Goal: Task Accomplishment & Management: Manage account settings

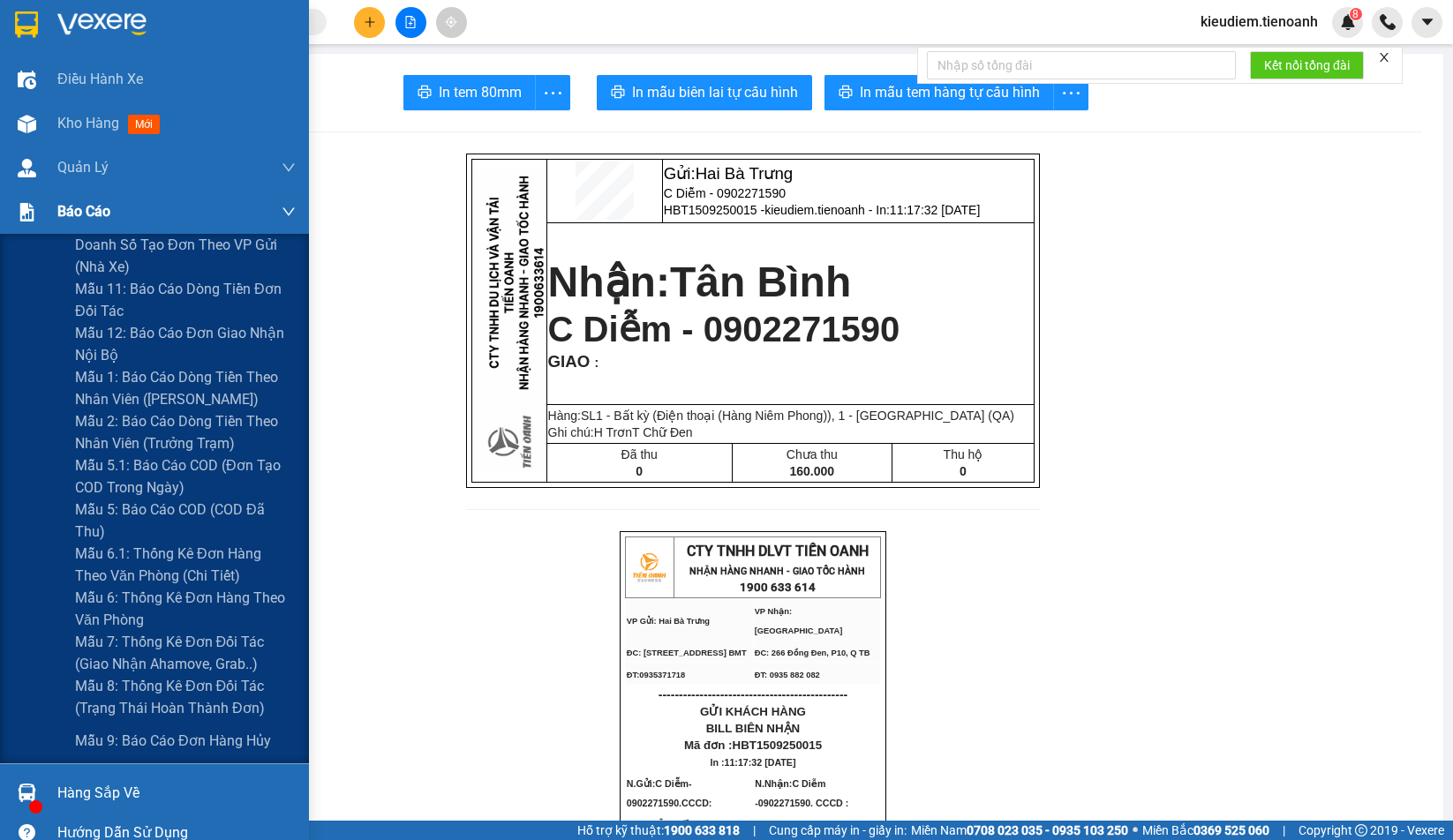
click at [58, 211] on span "Báo cáo" at bounding box center [83, 211] width 53 height 22
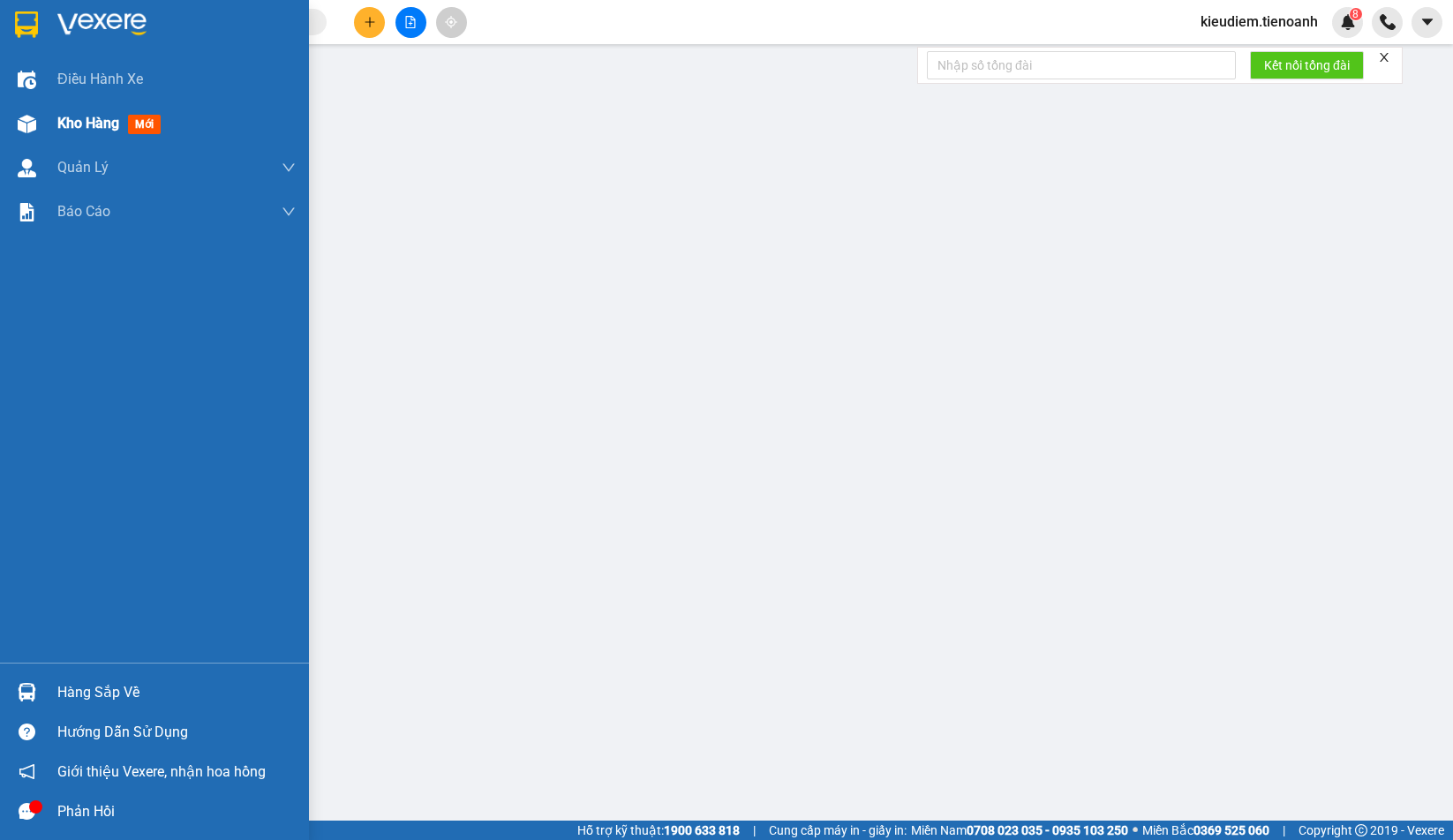
click at [78, 115] on span "Kho hàng" at bounding box center [88, 123] width 62 height 17
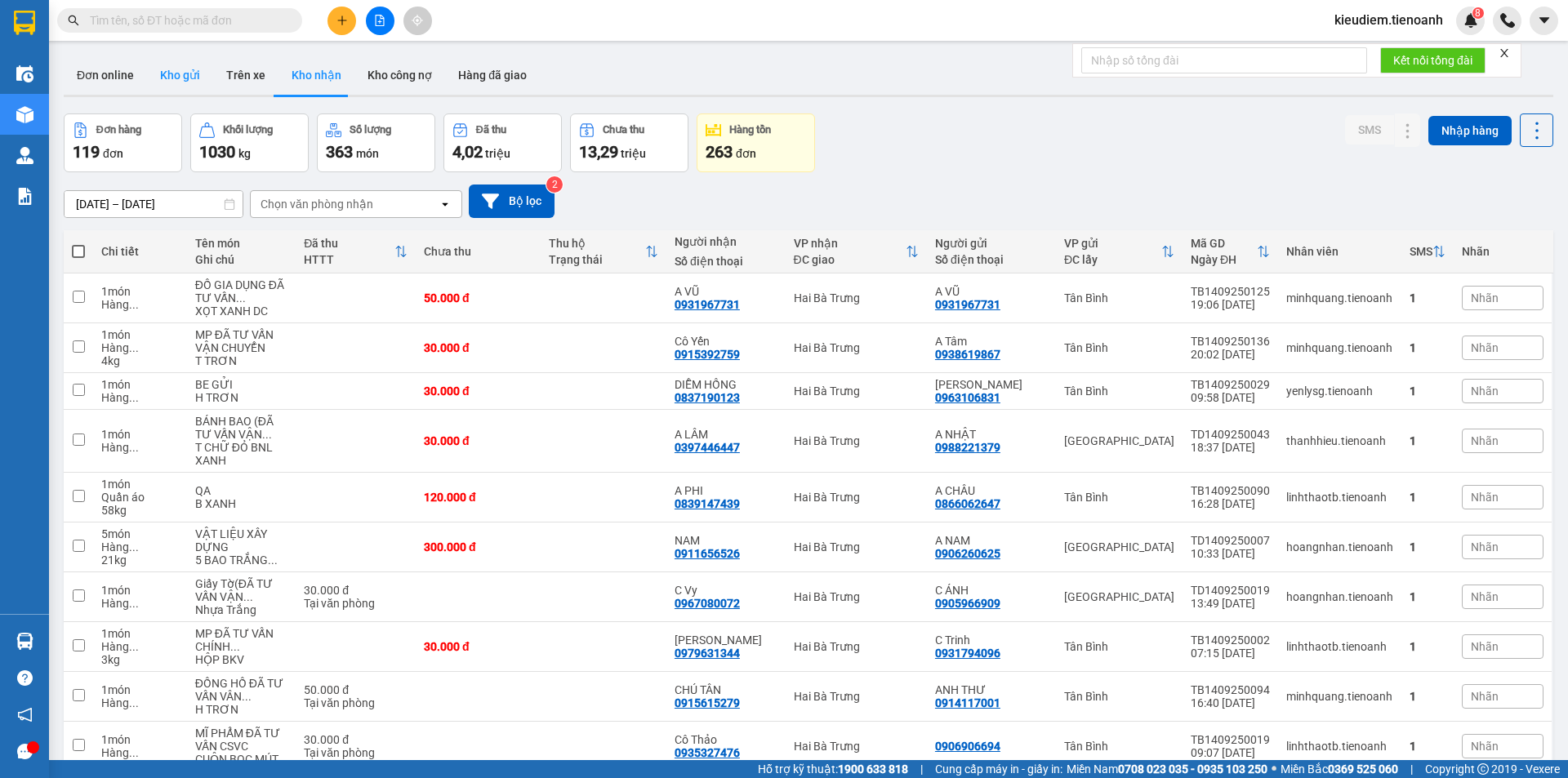
click at [196, 70] on button "Kho gửi" at bounding box center [180, 74] width 66 height 39
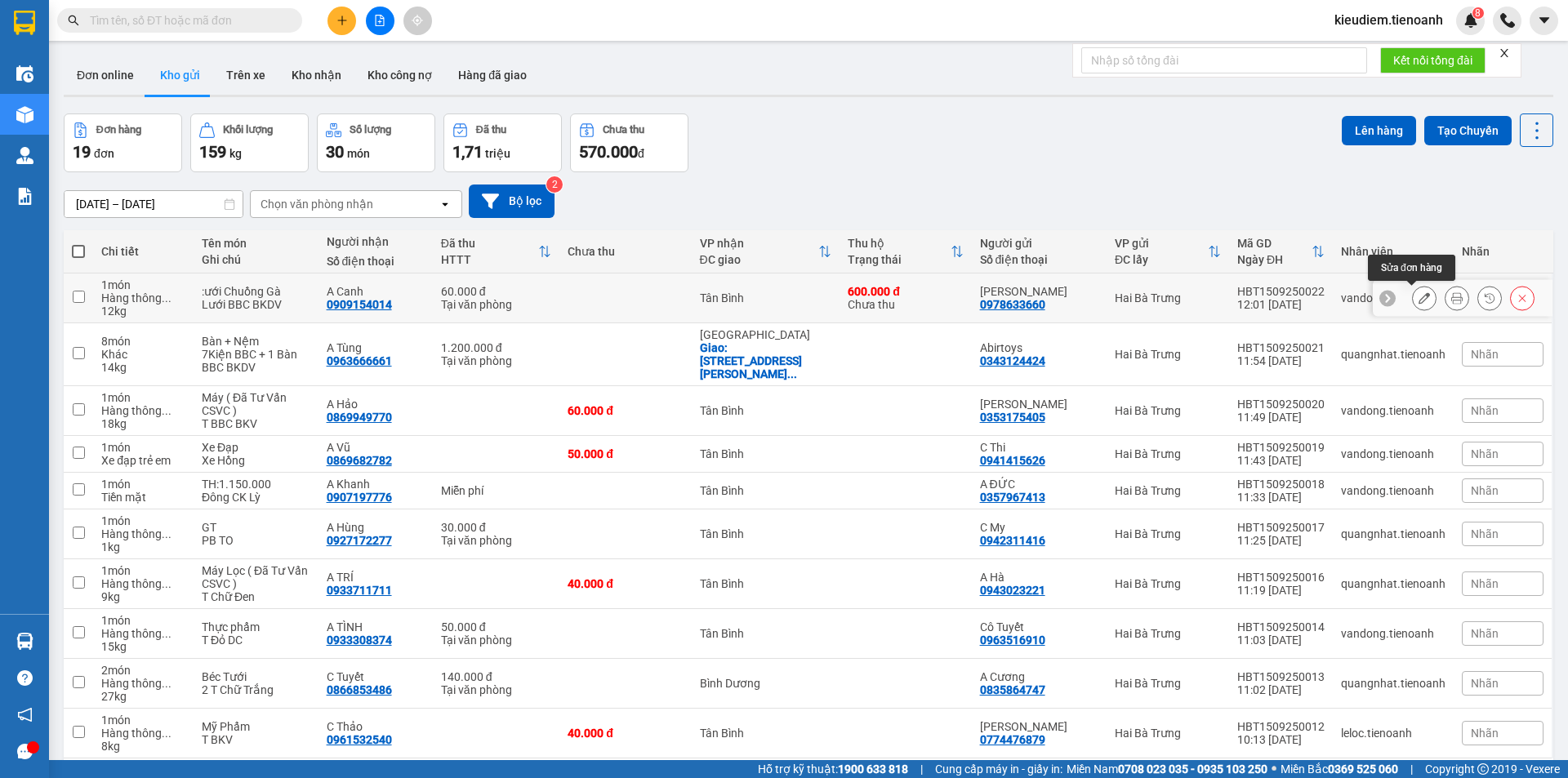
click at [1343, 294] on icon at bounding box center [1424, 298] width 12 height 12
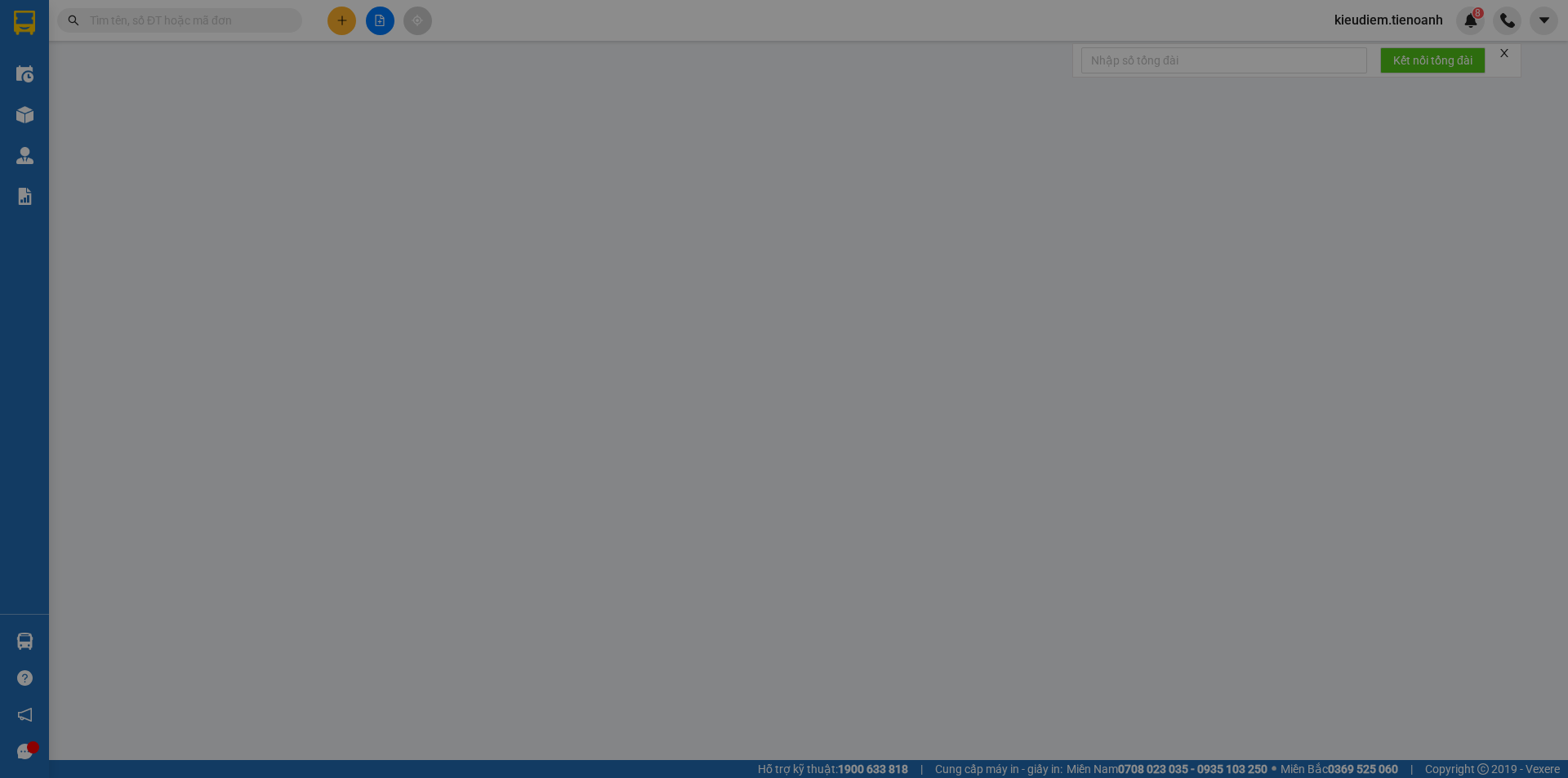
type input "0909154014"
type input "A Canh"
type input "0978633660"
type input "[PERSON_NAME]"
type input "TH CR"
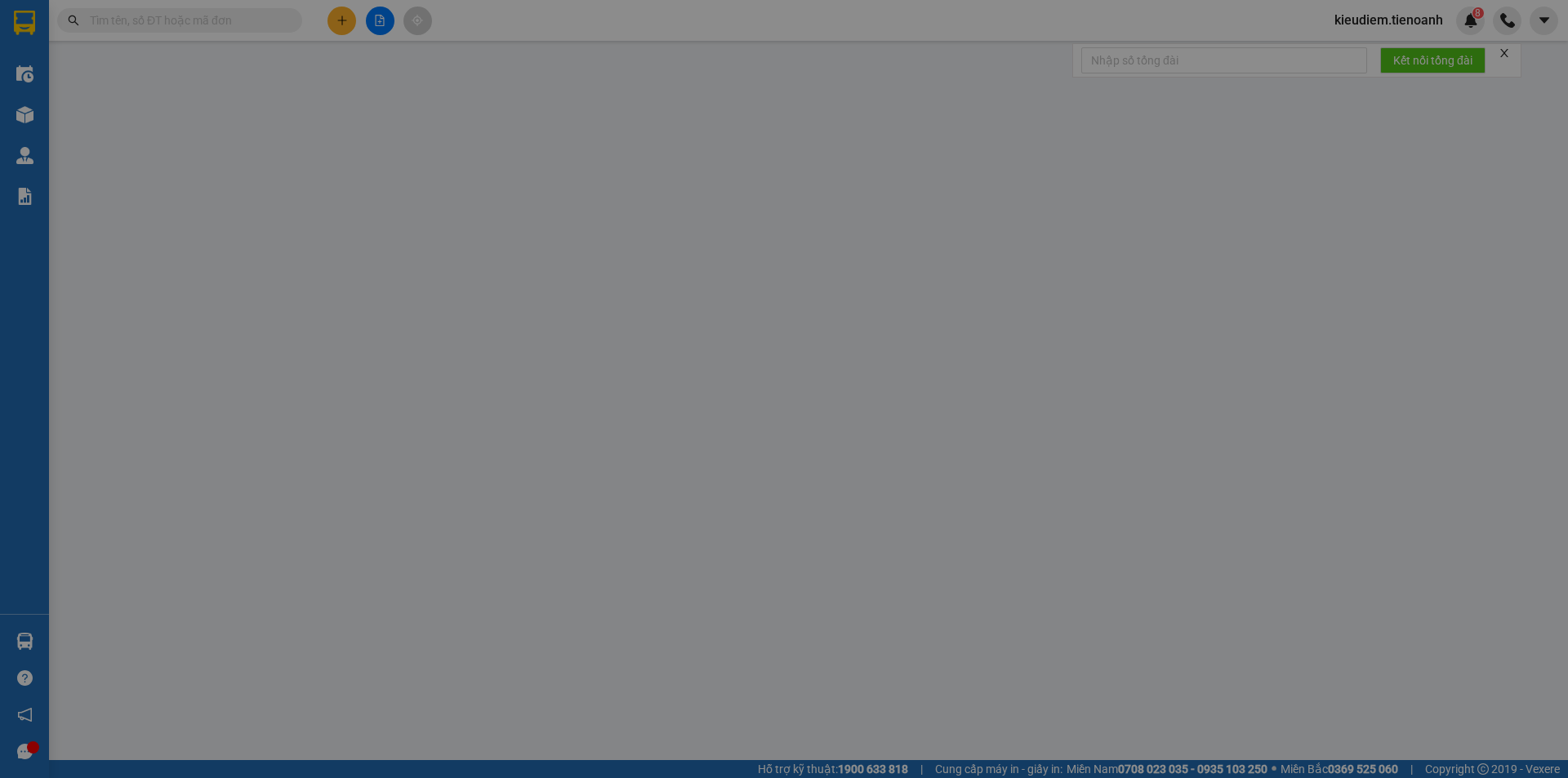
type input "60.000"
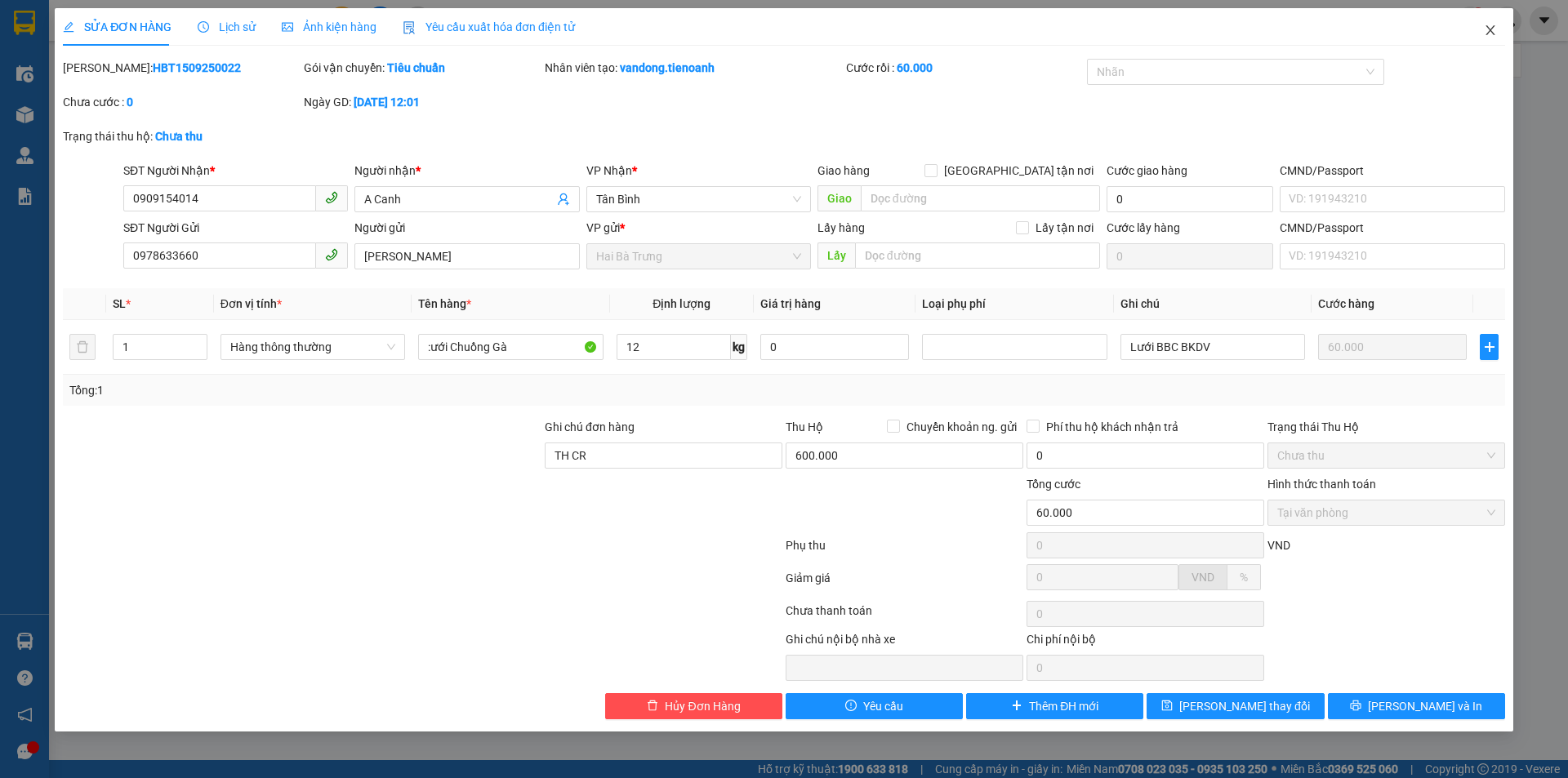
click at [1343, 29] on icon "close" at bounding box center [1489, 31] width 9 height 10
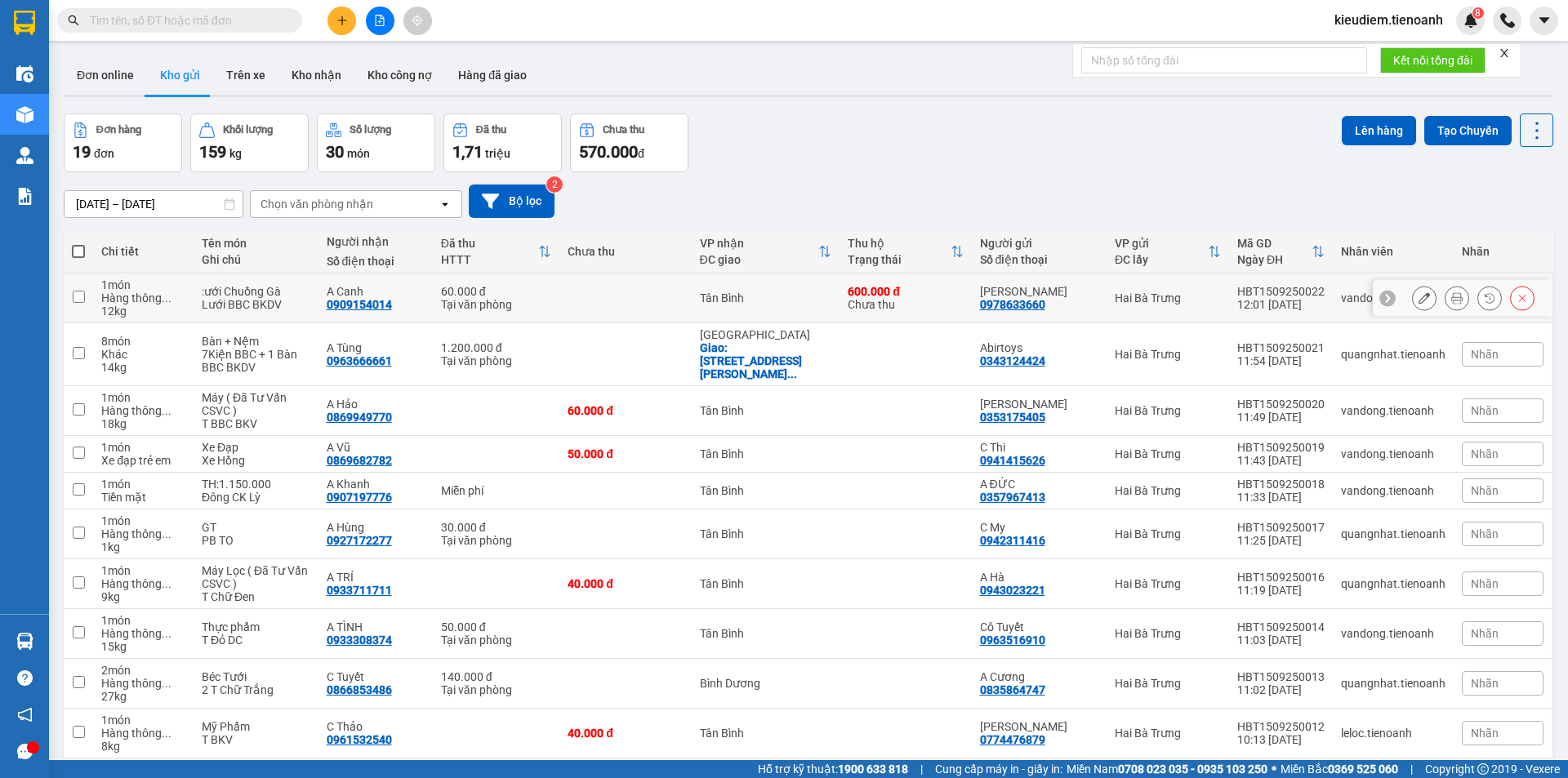
click at [512, 303] on div "Tại văn phòng" at bounding box center [496, 305] width 110 height 13
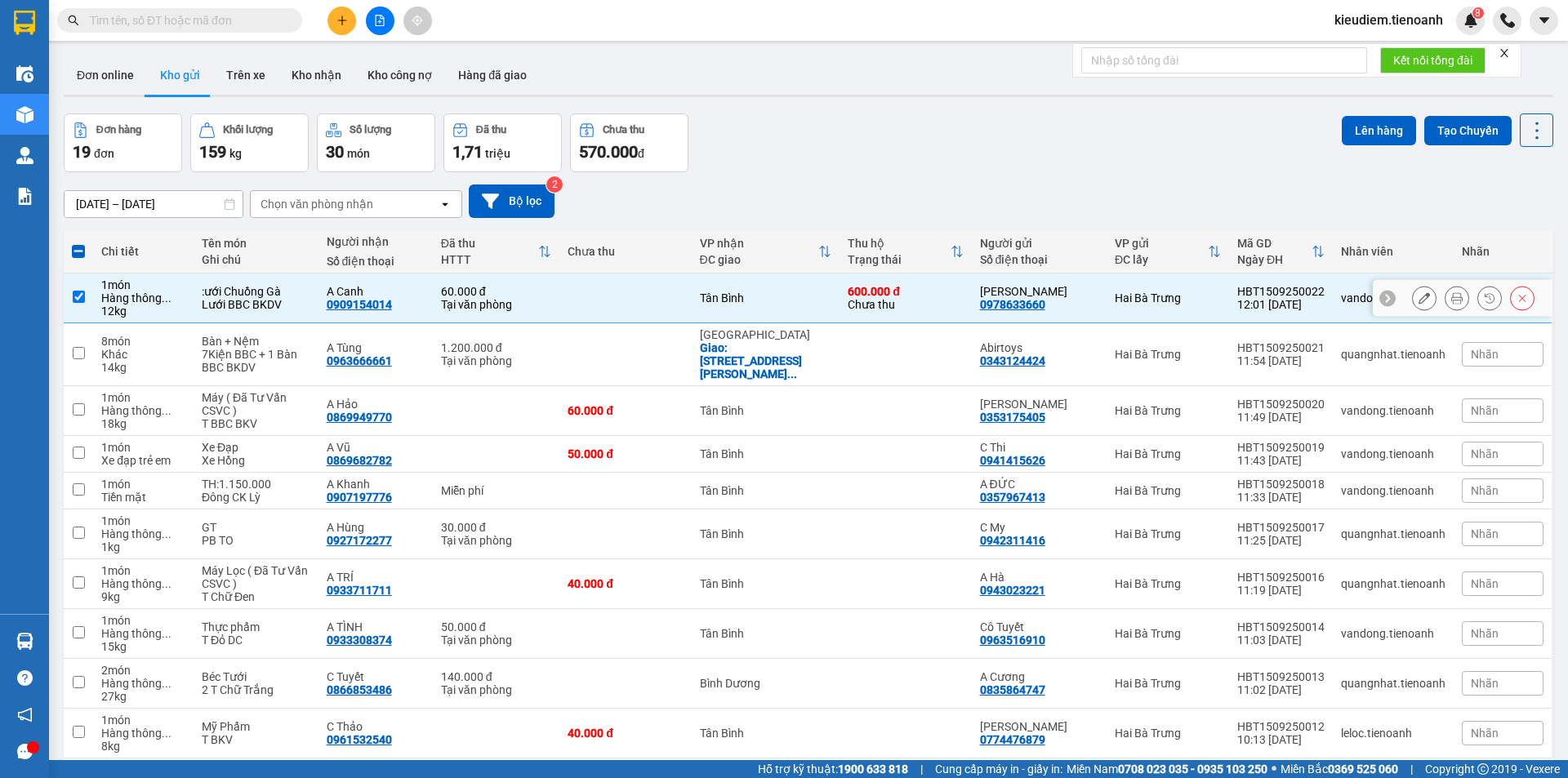
click at [352, 309] on div "0909154014" at bounding box center [359, 305] width 65 height 13
click at [80, 295] on input "checkbox" at bounding box center [79, 296] width 12 height 12
checkbox input "false"
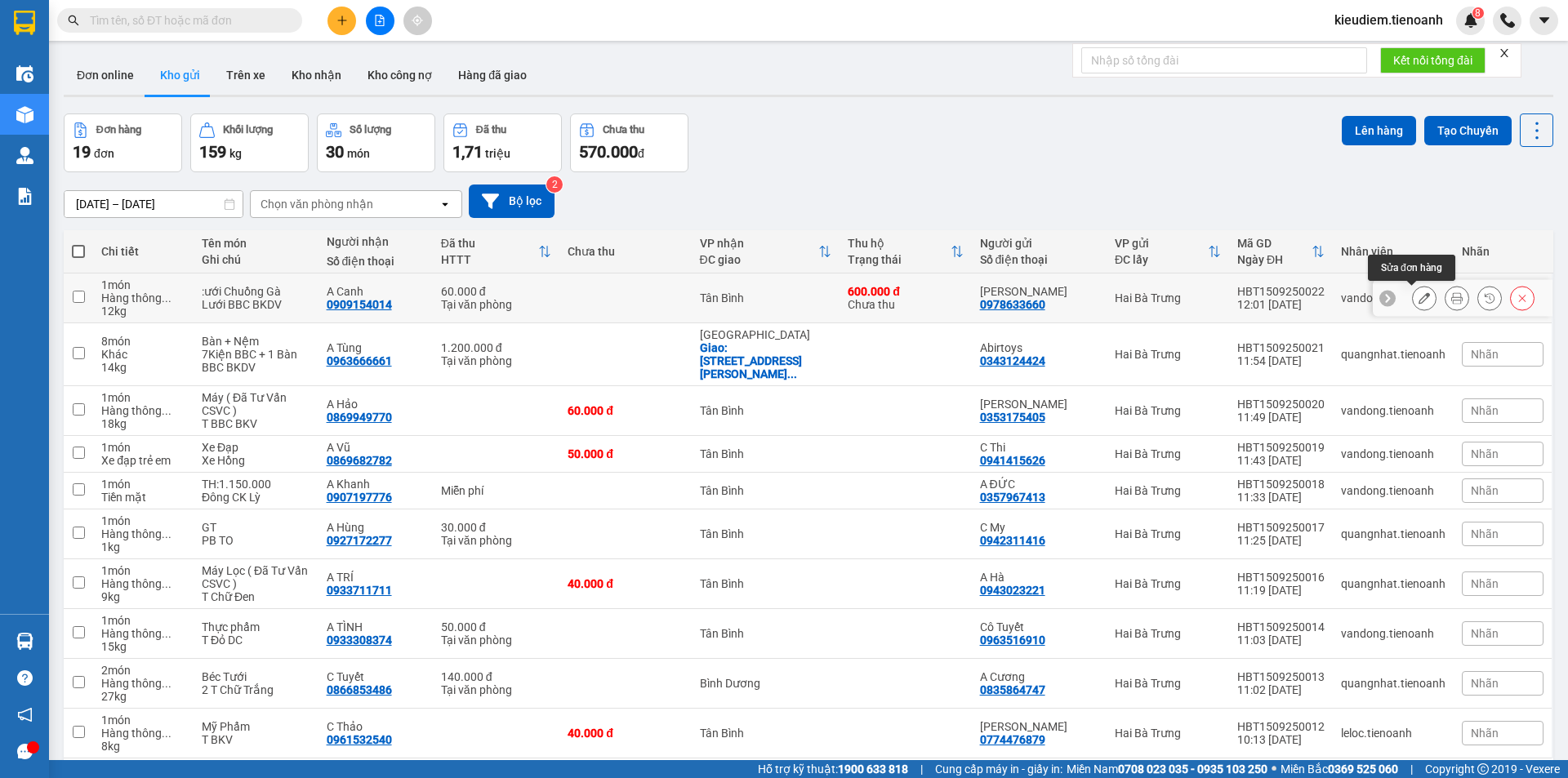
click at [1343, 292] on button at bounding box center [1424, 298] width 23 height 29
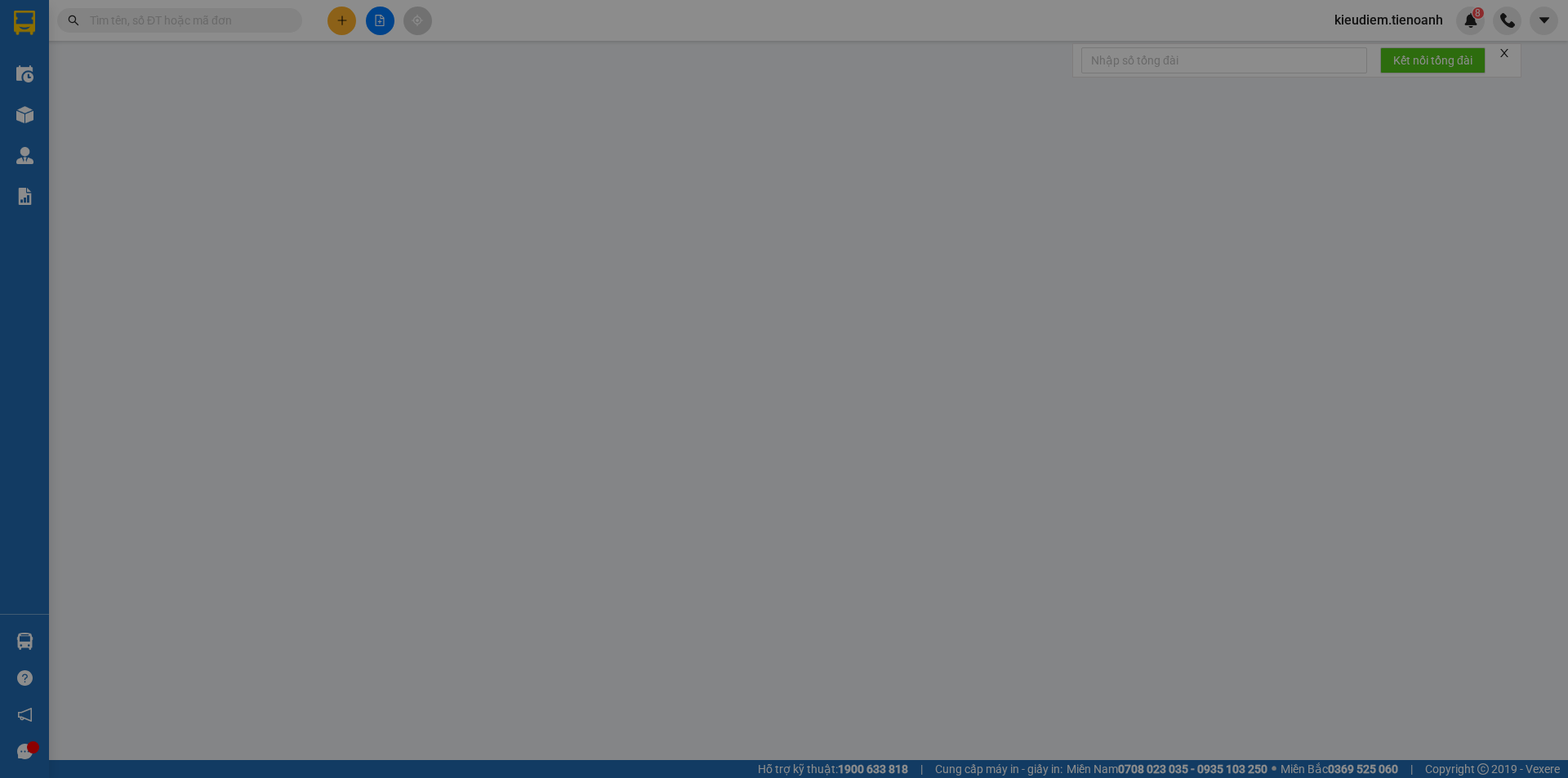
type input "0909154014"
type input "A Canh"
type input "0978633660"
type input "[PERSON_NAME]"
type input "TH CR"
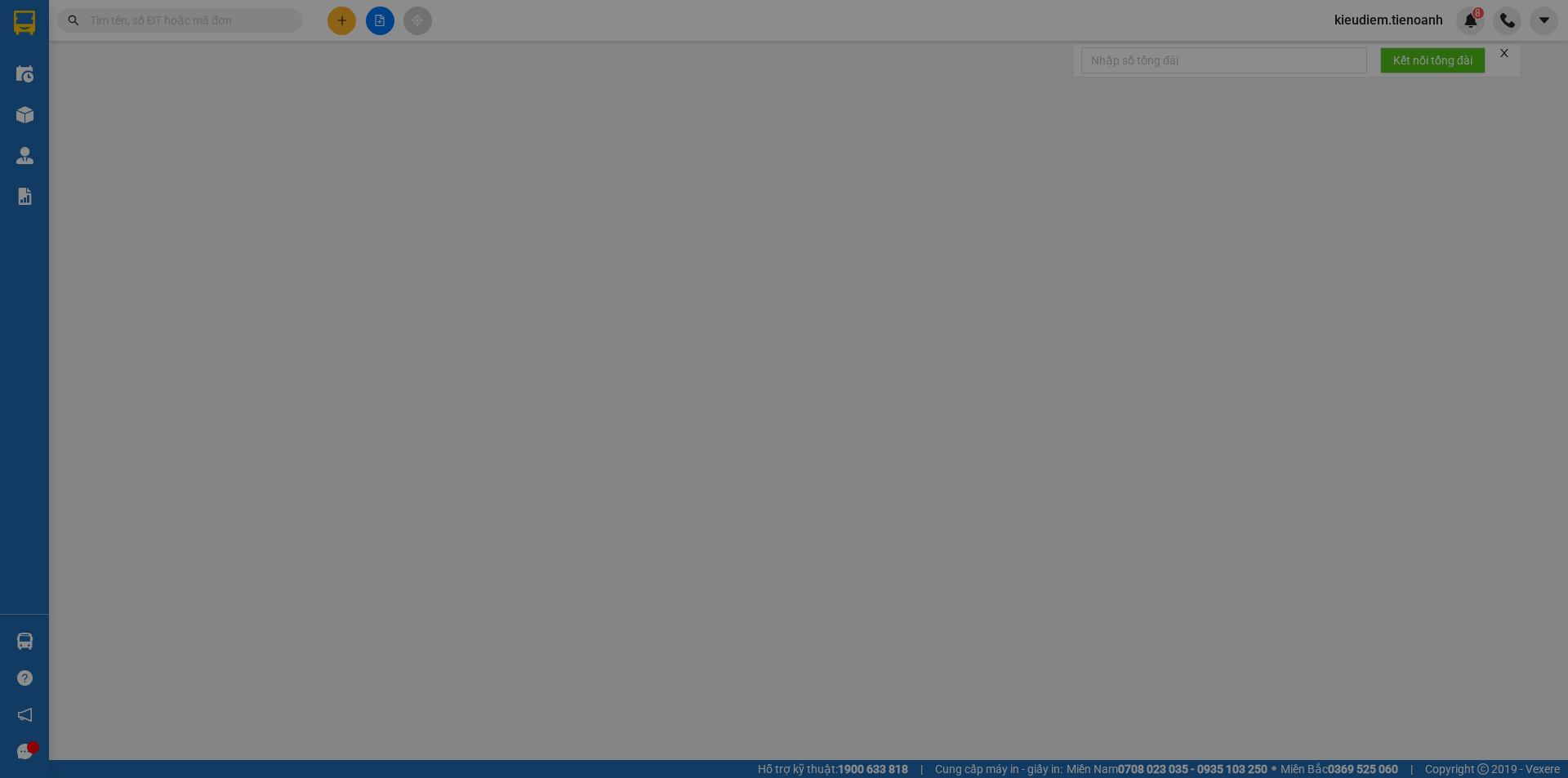
type input "60.000"
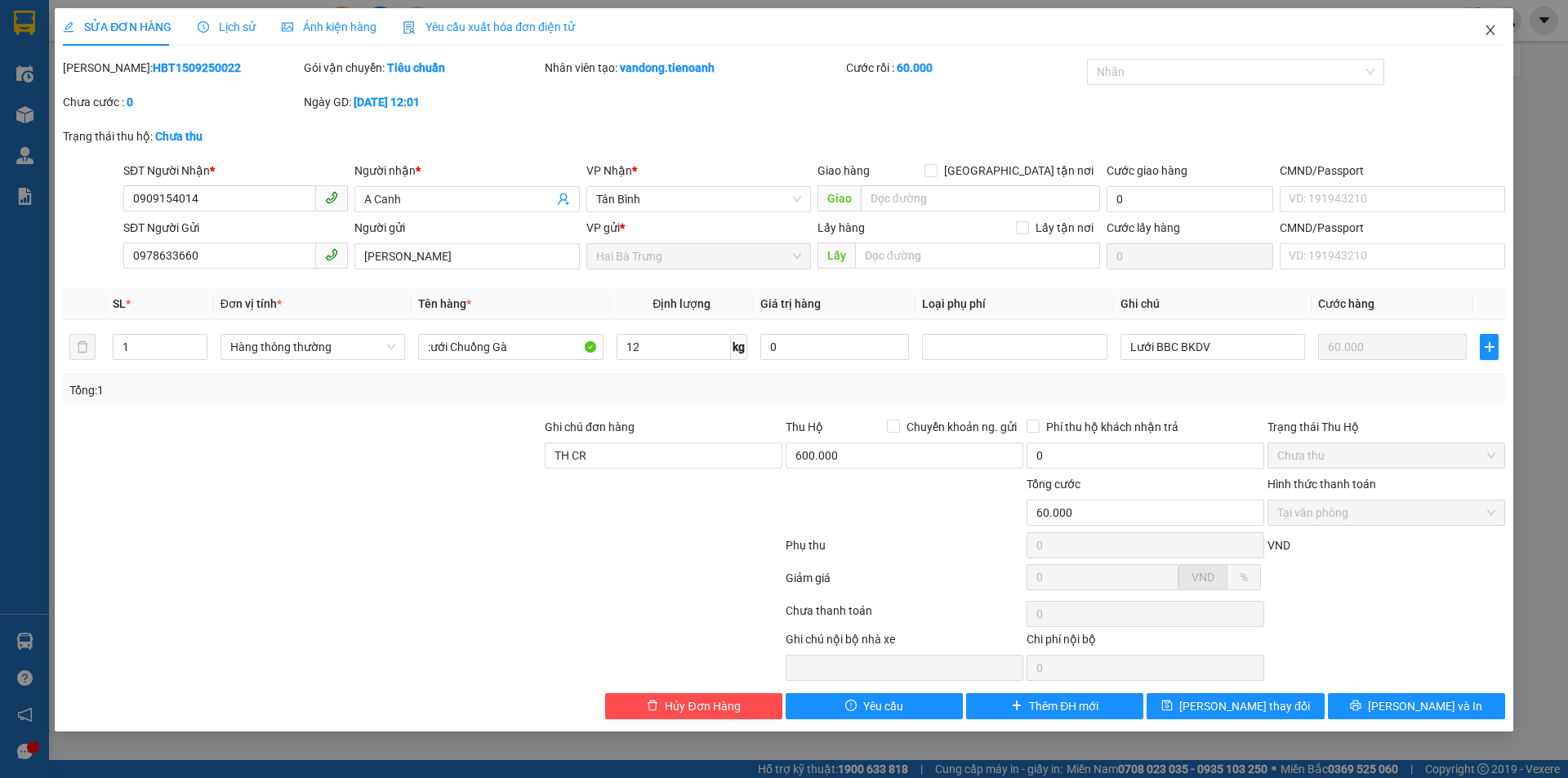
click at [1343, 45] on span "Close" at bounding box center [1489, 31] width 46 height 46
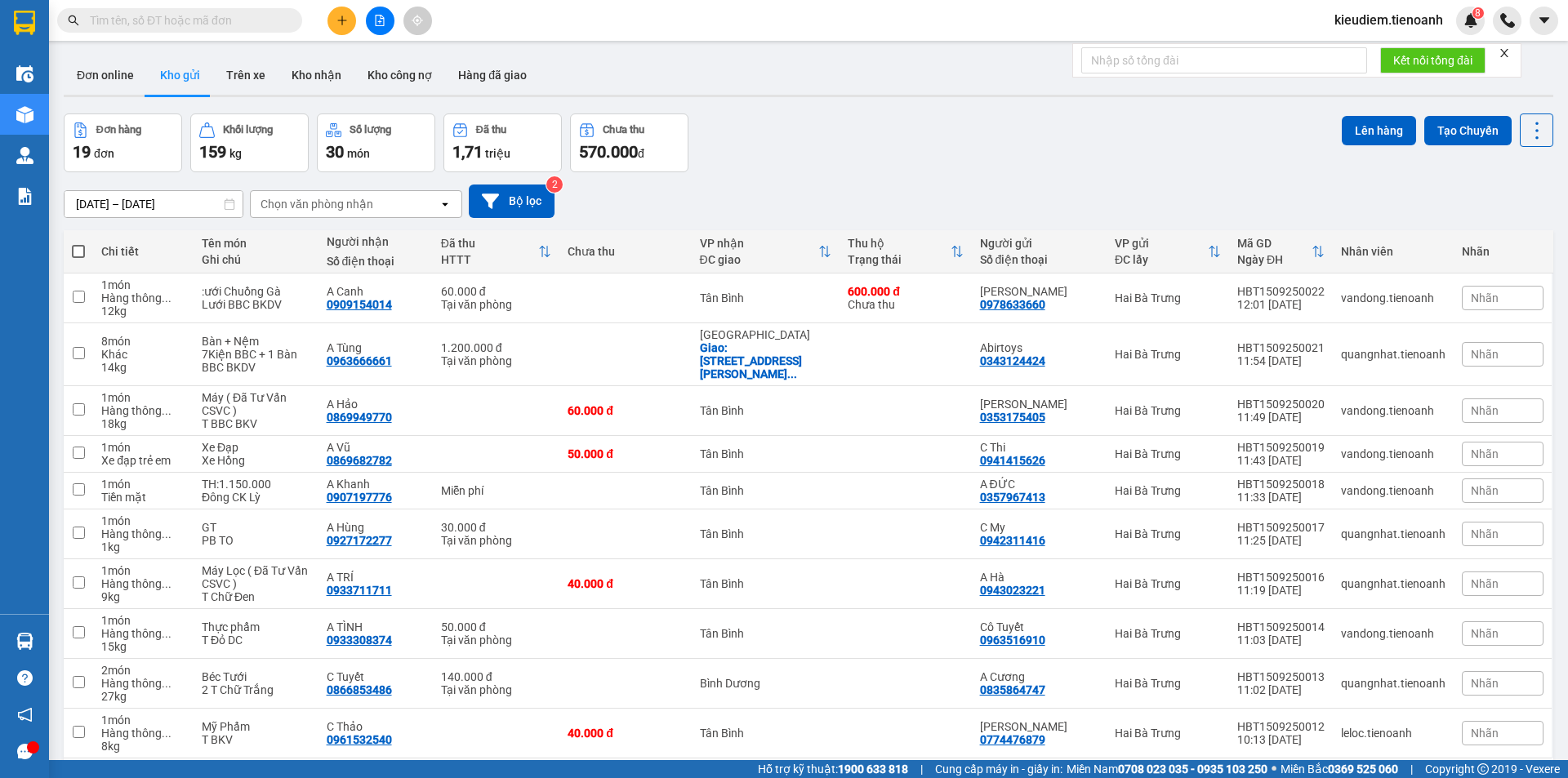
click at [175, 86] on button "Kho gửi" at bounding box center [180, 74] width 66 height 39
click at [229, 72] on button "Trên xe" at bounding box center [246, 74] width 65 height 39
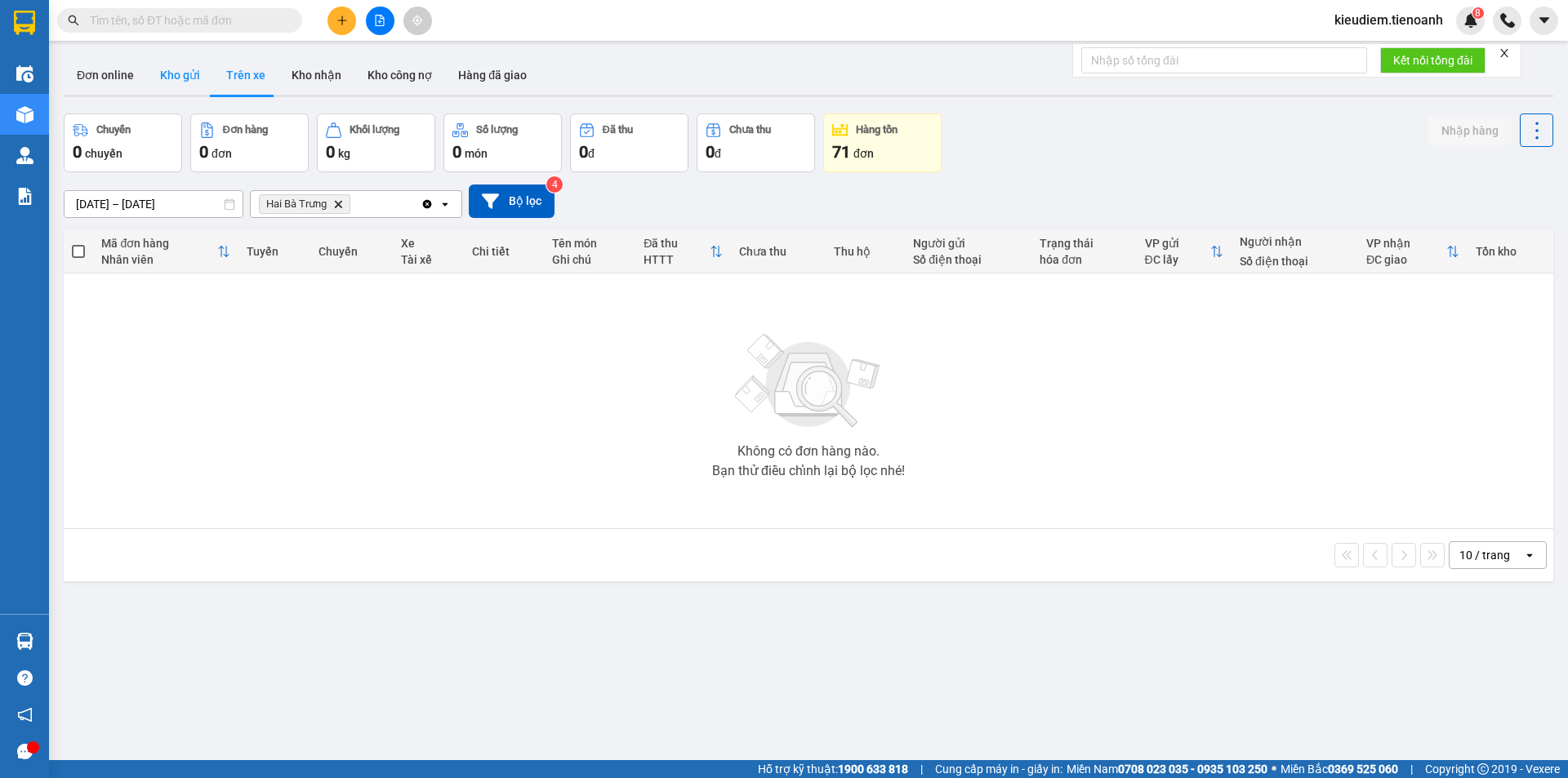
click at [189, 83] on button "Kho gửi" at bounding box center [180, 74] width 66 height 39
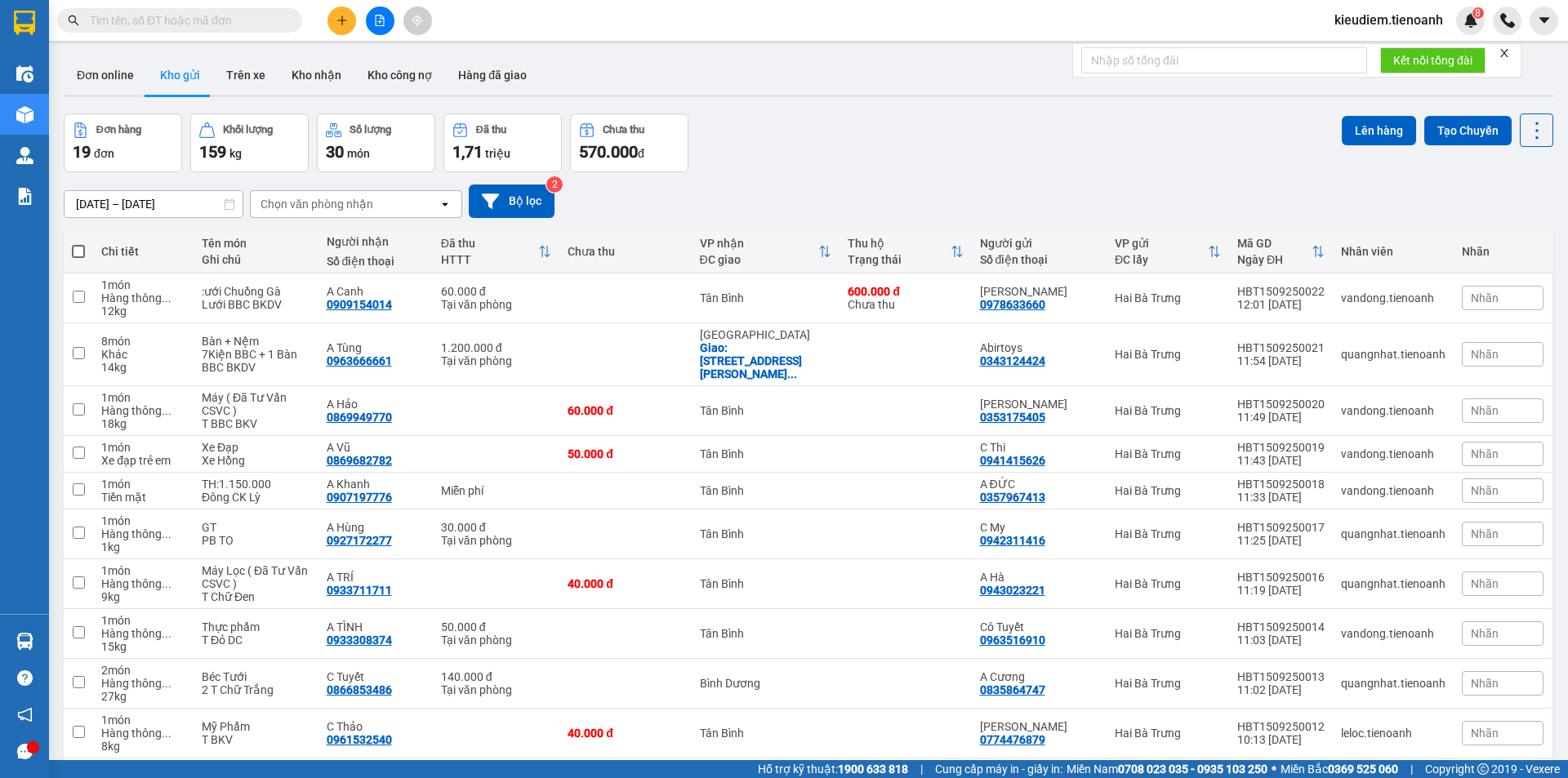
click at [189, 83] on button "Kho gửi" at bounding box center [180, 74] width 66 height 39
click at [615, 50] on div "ver 1.8.143 Đơn online Kho gửi Trên xe Kho nhận Kho công nợ Hàng đã giao Đơn hà…" at bounding box center [808, 438] width 1503 height 778
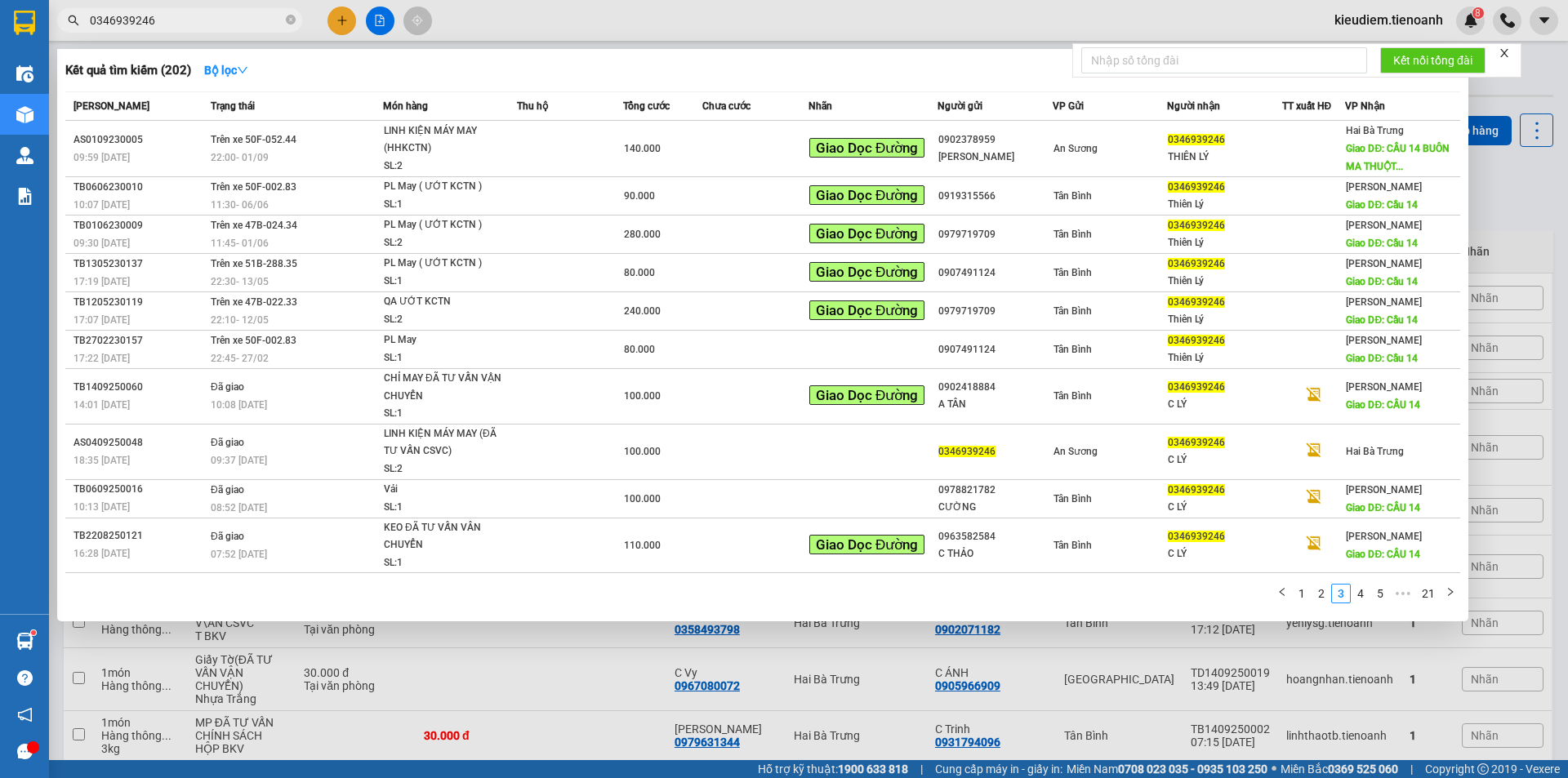
click at [592, 66] on div "Kết quả tìm kiếm ( 202 ) Bộ lọc" at bounding box center [762, 70] width 1394 height 26
click at [1056, 710] on div at bounding box center [784, 389] width 1568 height 778
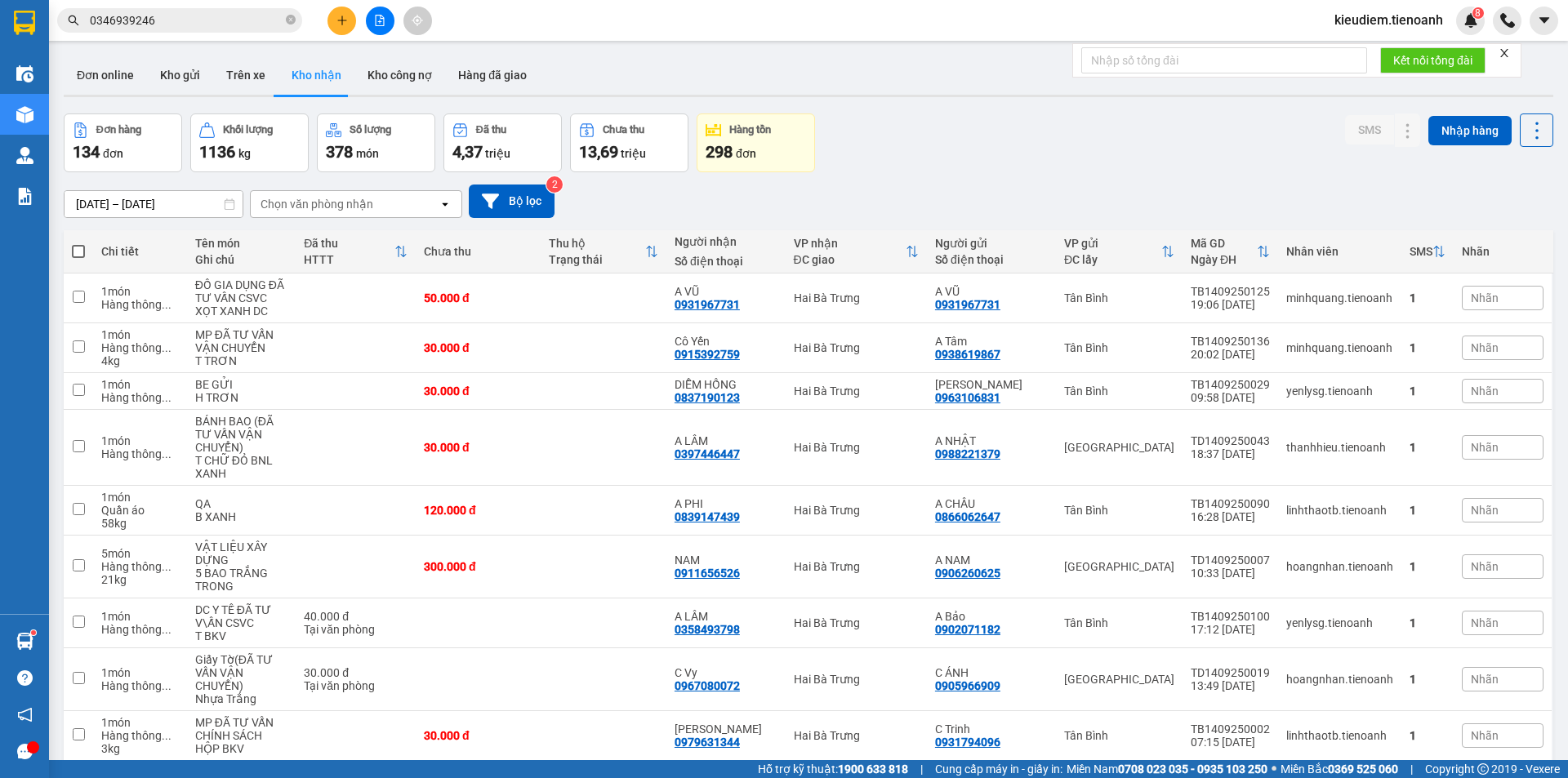
click at [1132, 127] on div "Đơn hàng 134 đơn Khối lượng 1136 kg Số lượng 378 món Đã thu 4,37 triệu Chưa thu…" at bounding box center [808, 142] width 1489 height 59
click at [1507, 57] on icon "close" at bounding box center [1504, 53] width 12 height 12
